Goal: Navigation & Orientation: Find specific page/section

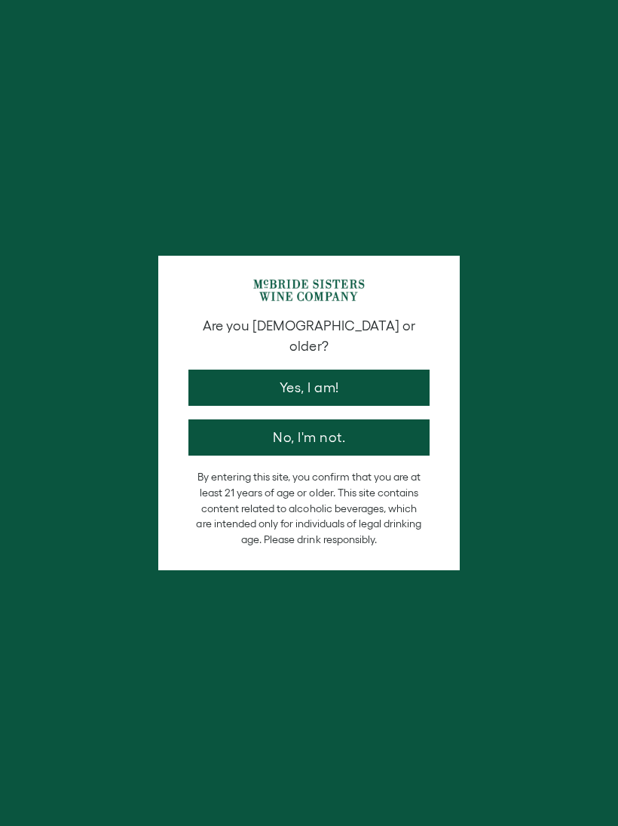
click at [243, 370] on button "Yes, I am!" at bounding box center [309, 388] width 241 height 36
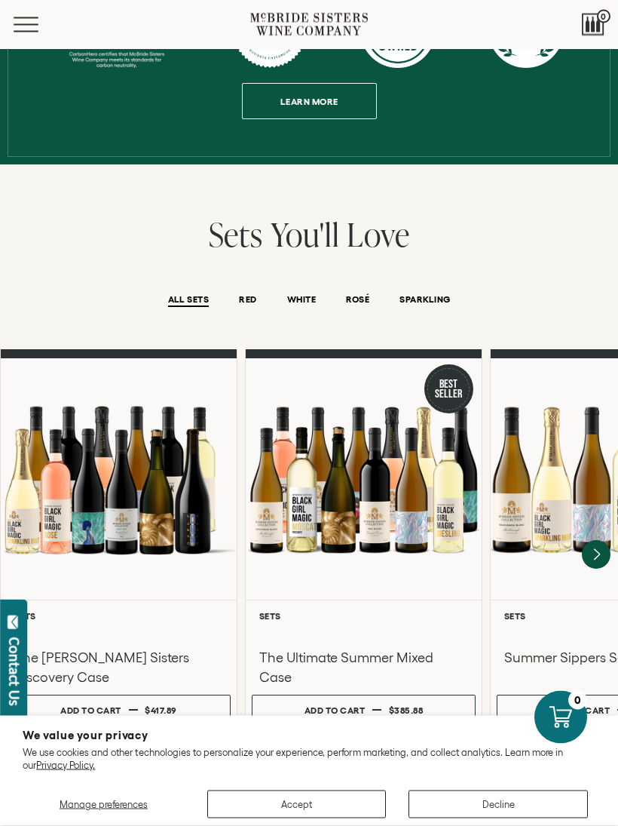
scroll to position [854, 0]
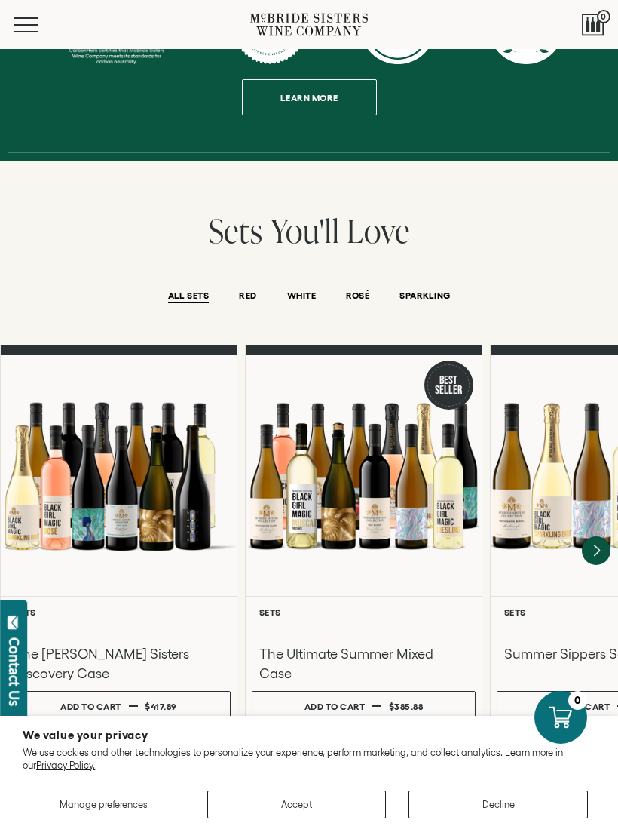
click at [509, 818] on button "Decline" at bounding box center [498, 804] width 179 height 28
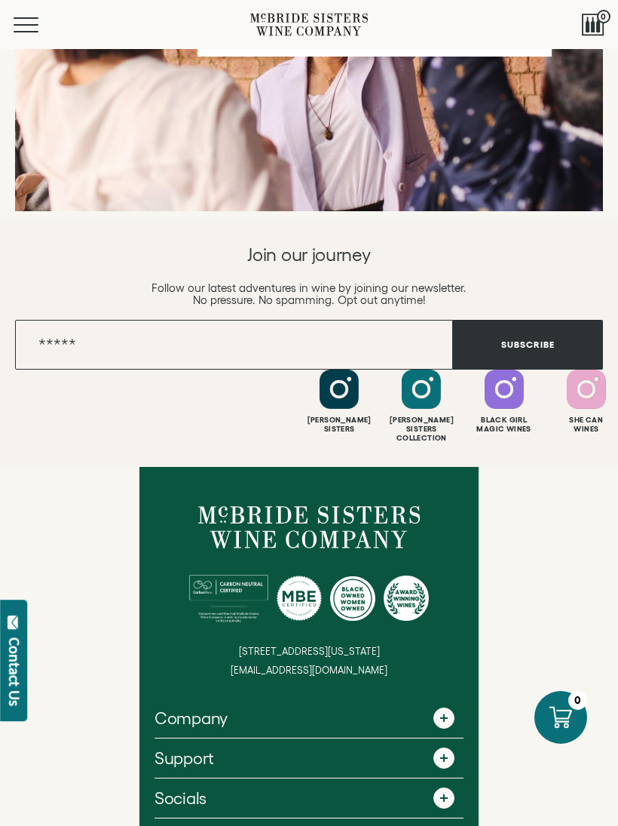
scroll to position [6027, 0]
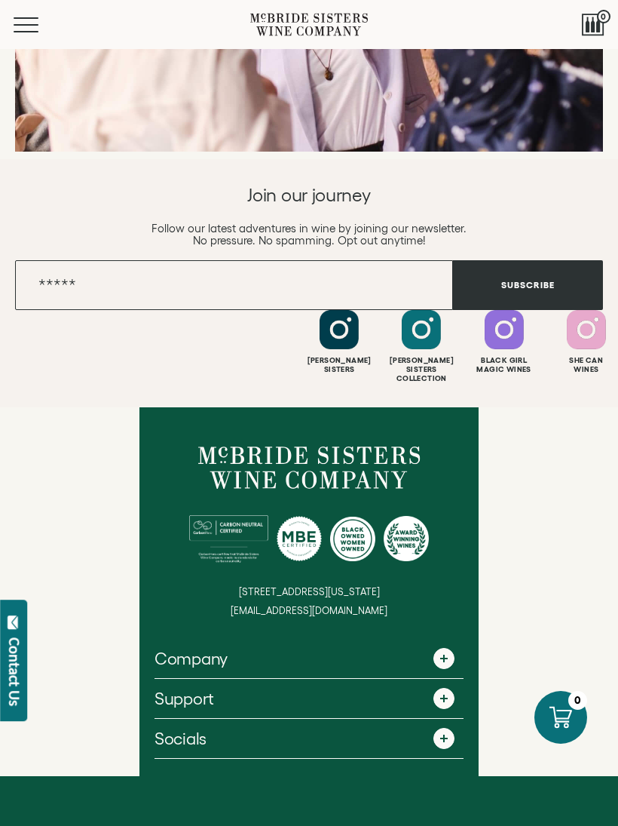
click at [35, 28] on button "Menu" at bounding box center [41, 24] width 54 height 15
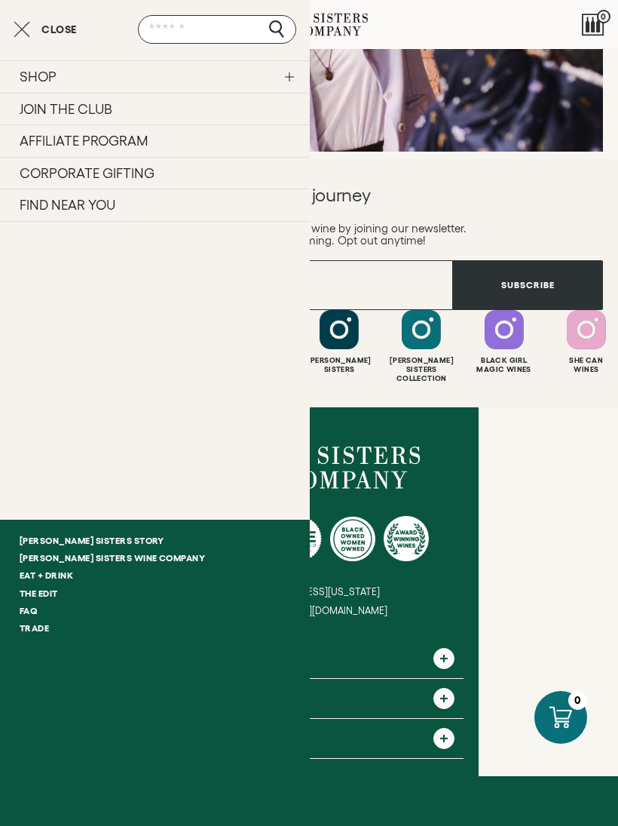
click at [36, 201] on link "FIND NEAR YOU" at bounding box center [155, 205] width 310 height 33
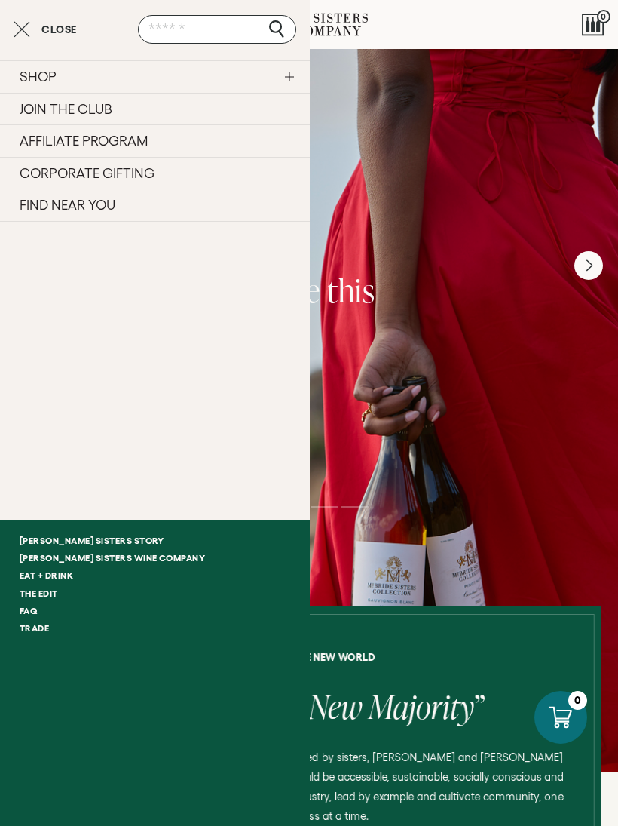
scroll to position [6054, 0]
